Goal: Task Accomplishment & Management: Use online tool/utility

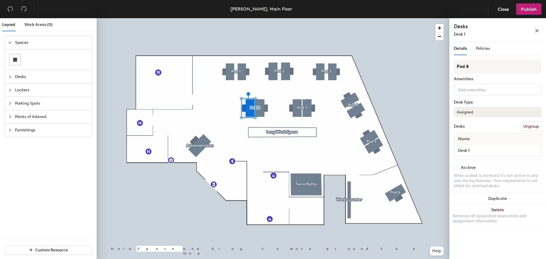
click at [492, 109] on button "Assigned" at bounding box center [498, 112] width 88 height 10
click at [488, 140] on div "Hot" at bounding box center [482, 138] width 57 height 9
click at [523, 115] on button "Hot" at bounding box center [498, 112] width 88 height 10
click at [498, 113] on button "Hot" at bounding box center [498, 112] width 88 height 10
click at [494, 113] on button "Hot" at bounding box center [498, 112] width 88 height 10
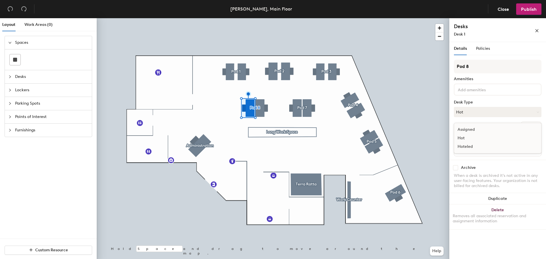
click at [486, 146] on div "Hoteled" at bounding box center [482, 146] width 57 height 9
click at [524, 11] on span "Publish" at bounding box center [529, 9] width 16 height 5
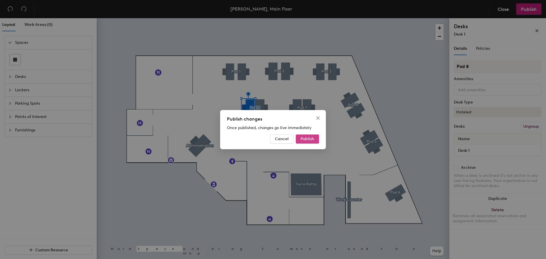
click at [305, 139] on span "Publish" at bounding box center [308, 138] width 14 height 5
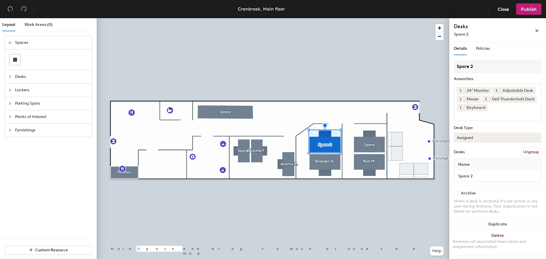
click at [479, 140] on button "Assigned" at bounding box center [498, 138] width 88 height 10
click at [476, 174] on div "Hoteled" at bounding box center [482, 172] width 57 height 9
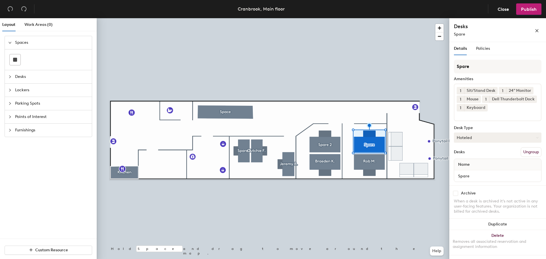
click at [470, 137] on button "Hoteled" at bounding box center [498, 138] width 88 height 10
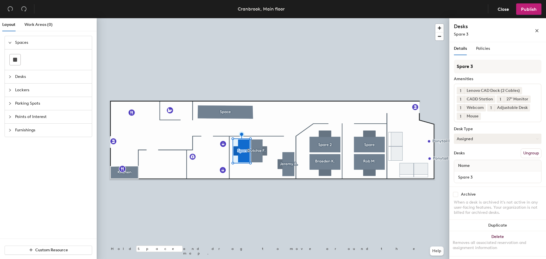
click at [479, 141] on button "Assigned" at bounding box center [498, 139] width 88 height 10
click at [475, 173] on div "Hoteled" at bounding box center [482, 173] width 57 height 9
click at [527, 11] on span "Publish" at bounding box center [529, 9] width 16 height 5
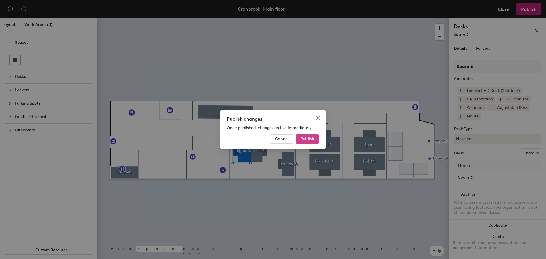
click at [313, 141] on span "Publish" at bounding box center [308, 138] width 14 height 5
